Goal: Transaction & Acquisition: Purchase product/service

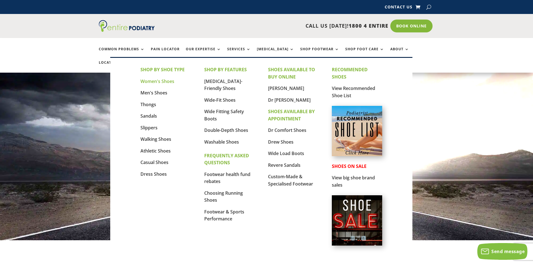
click at [158, 83] on link "Women's Shoes" at bounding box center [157, 81] width 34 height 6
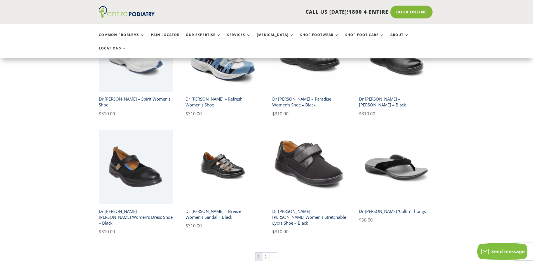
scroll to position [872, 0]
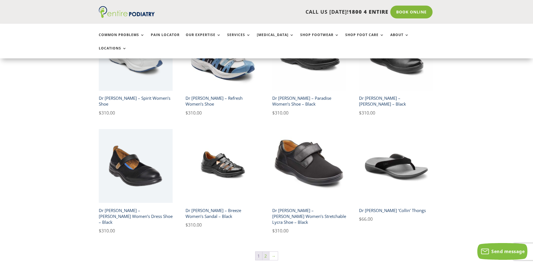
click at [264, 252] on link "2" at bounding box center [265, 256] width 7 height 8
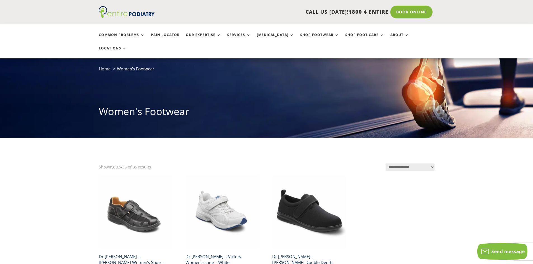
scroll to position [22, 0]
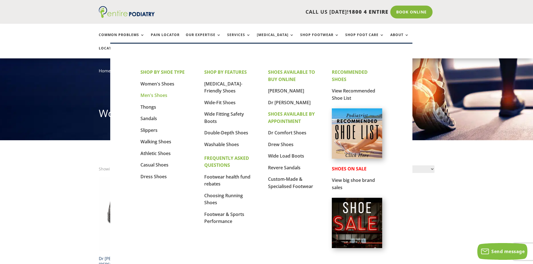
click at [153, 95] on link "Men's Shoes" at bounding box center [153, 95] width 27 height 6
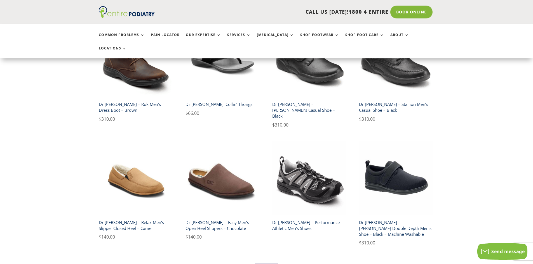
scroll to position [850, 0]
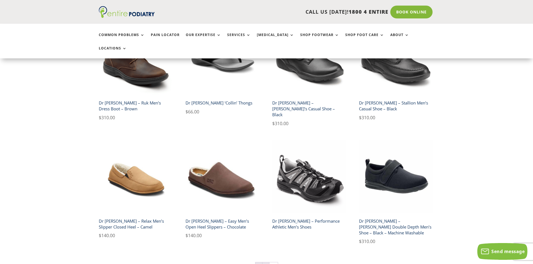
click at [264, 263] on link "2" at bounding box center [265, 267] width 7 height 8
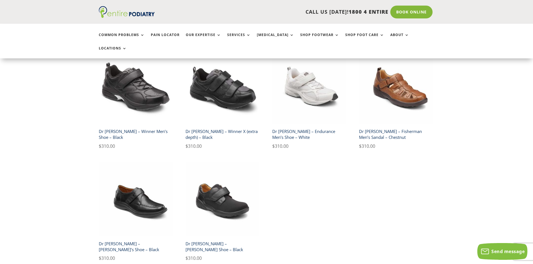
scroll to position [268, 0]
